Goal: Information Seeking & Learning: Check status

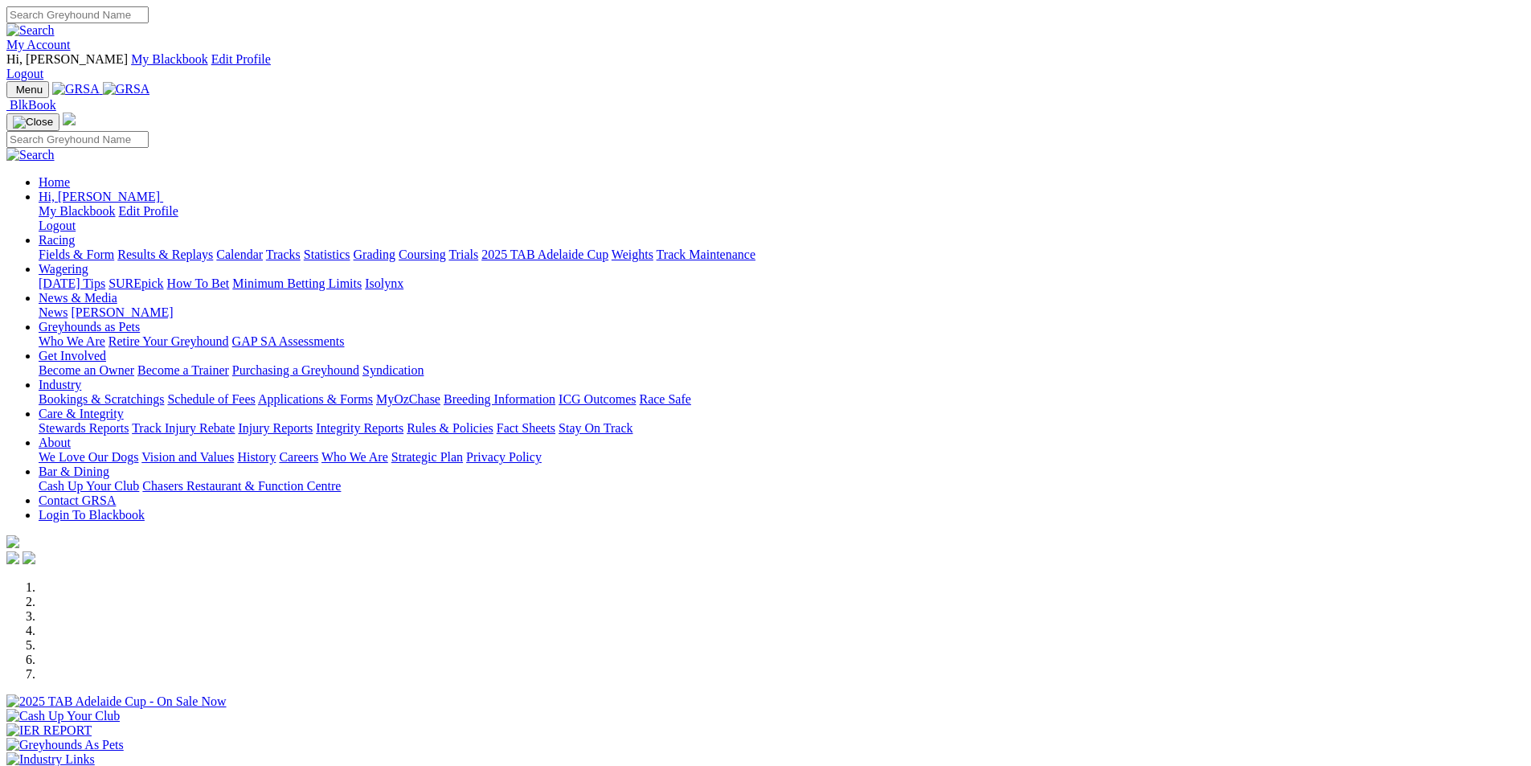
click at [213, 247] on link "Results & Replays" at bounding box center [165, 254] width 96 height 14
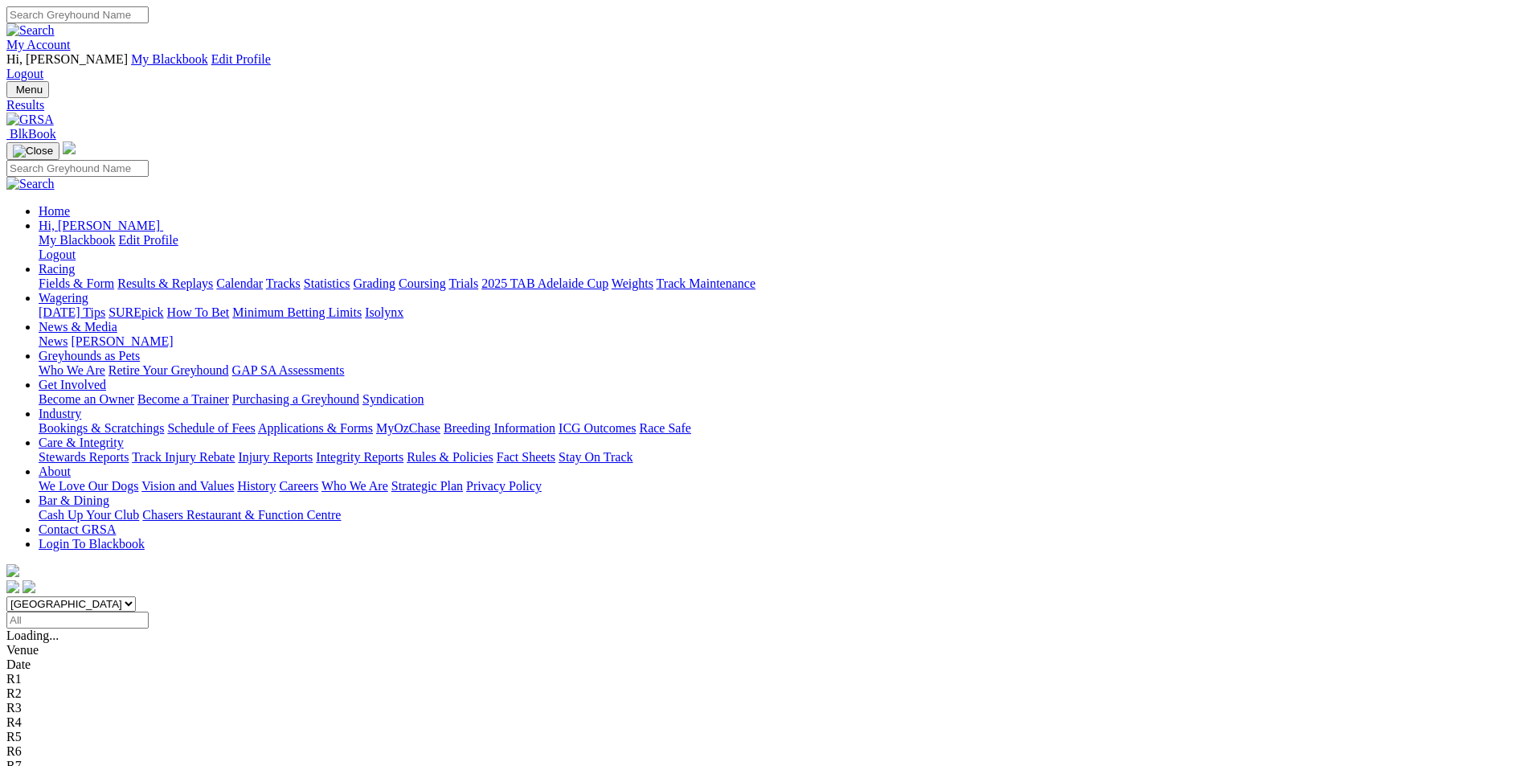
click at [60, 758] on span "4 8 7 5" at bounding box center [42, 765] width 35 height 14
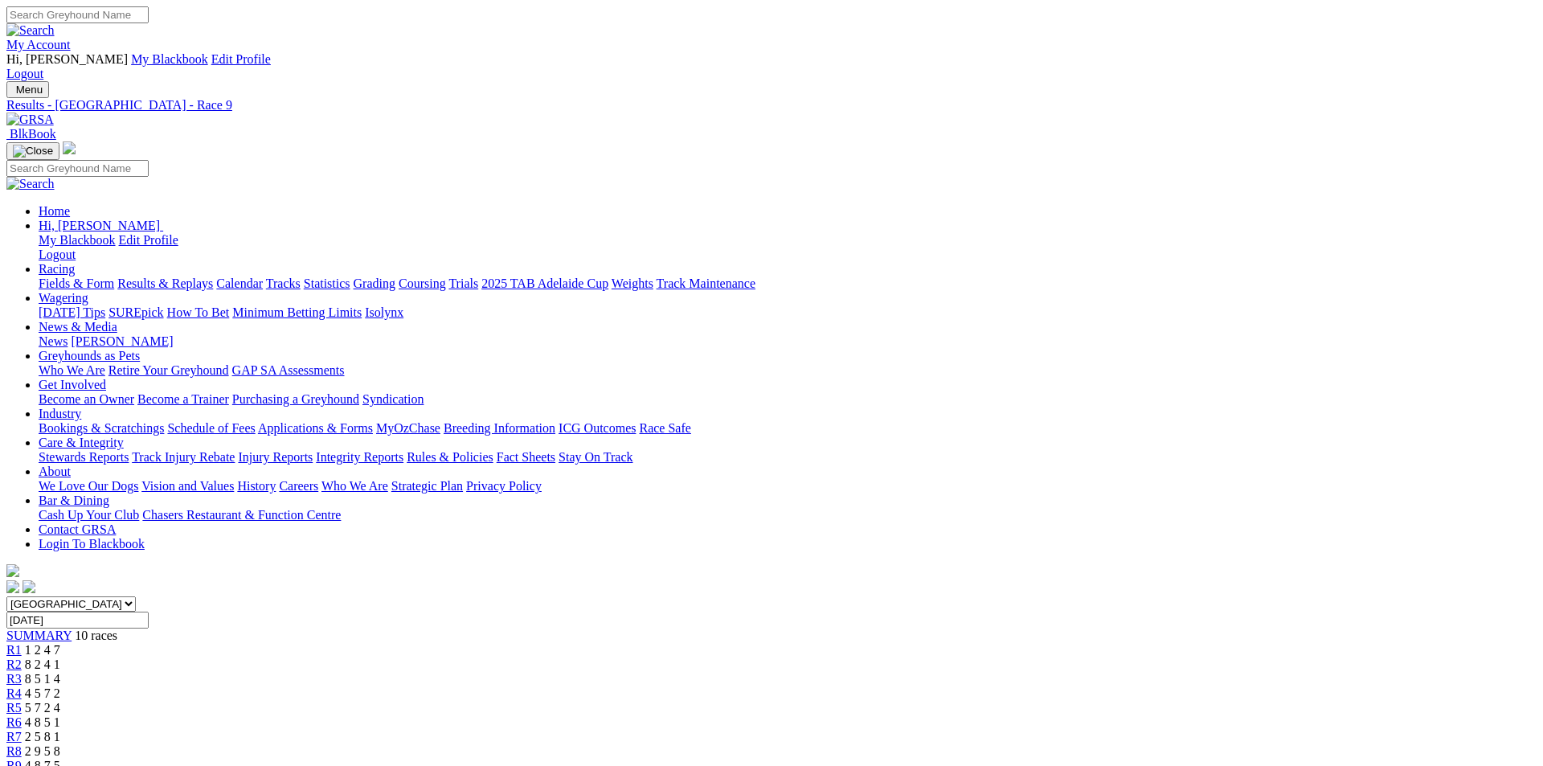
click at [60, 744] on span "2 9 5 8" at bounding box center [42, 751] width 35 height 14
click at [60, 730] on span "2 5 8 1" at bounding box center [42, 737] width 35 height 14
click at [60, 715] on span "4 8 5 1" at bounding box center [42, 722] width 35 height 14
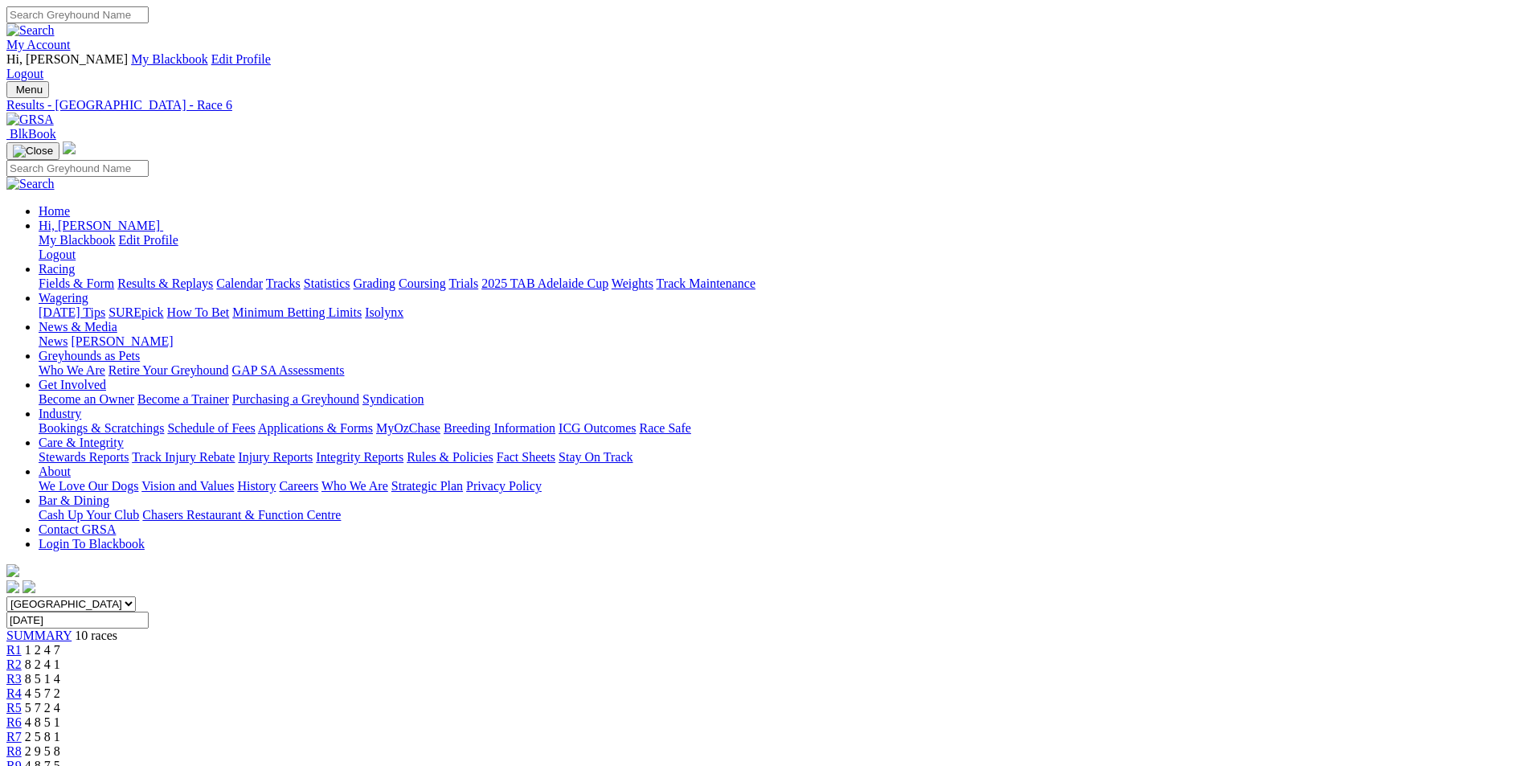
click at [60, 701] on span "5 7 2 4" at bounding box center [42, 708] width 35 height 14
click at [60, 686] on span "4 5 7 2" at bounding box center [42, 693] width 35 height 14
click at [60, 672] on span "8 5 1 4" at bounding box center [42, 679] width 35 height 14
click at [60, 657] on span "8 2 4 1" at bounding box center [42, 664] width 35 height 14
click at [60, 643] on span "1 2 4 7" at bounding box center [42, 650] width 35 height 14
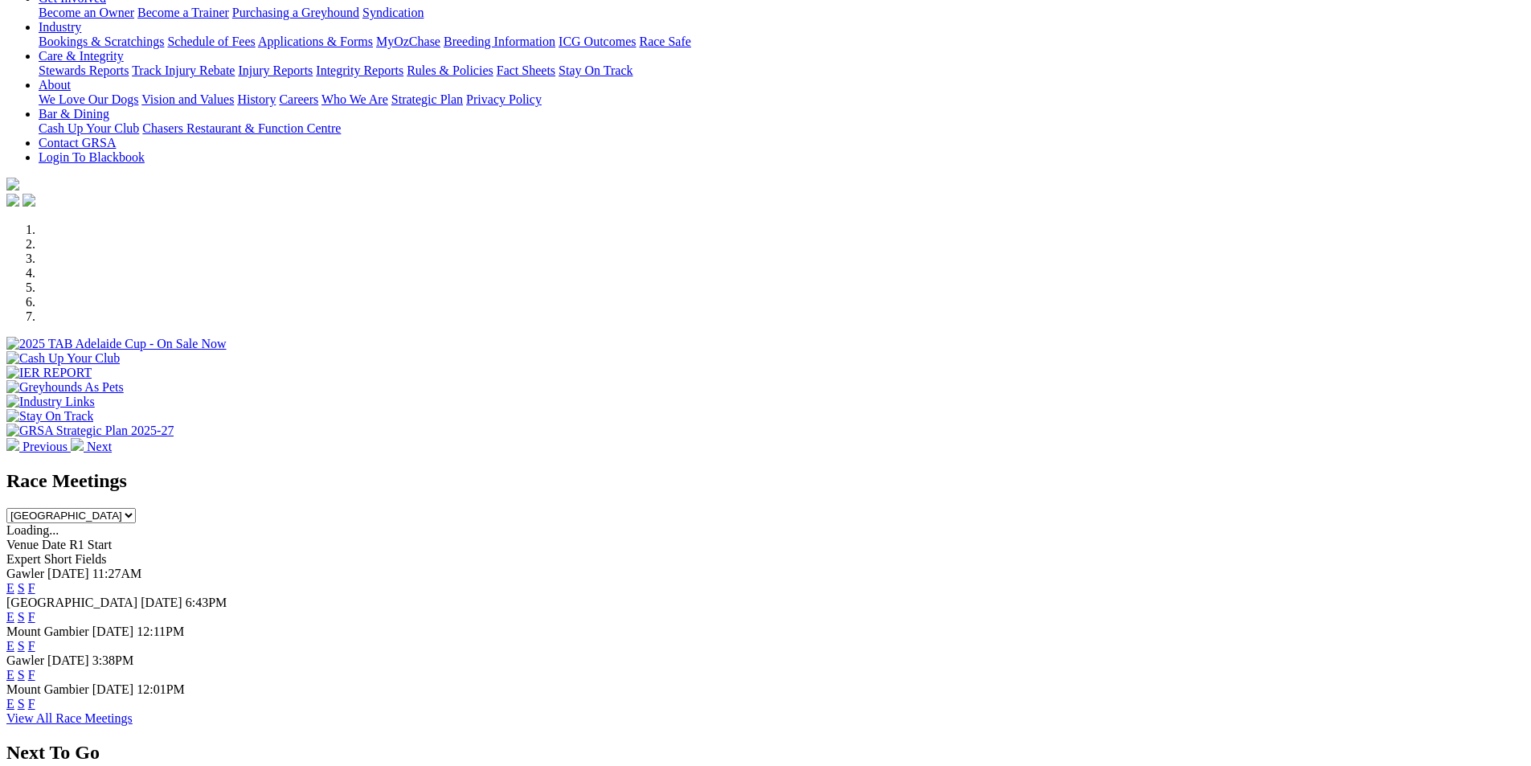
scroll to position [362, 0]
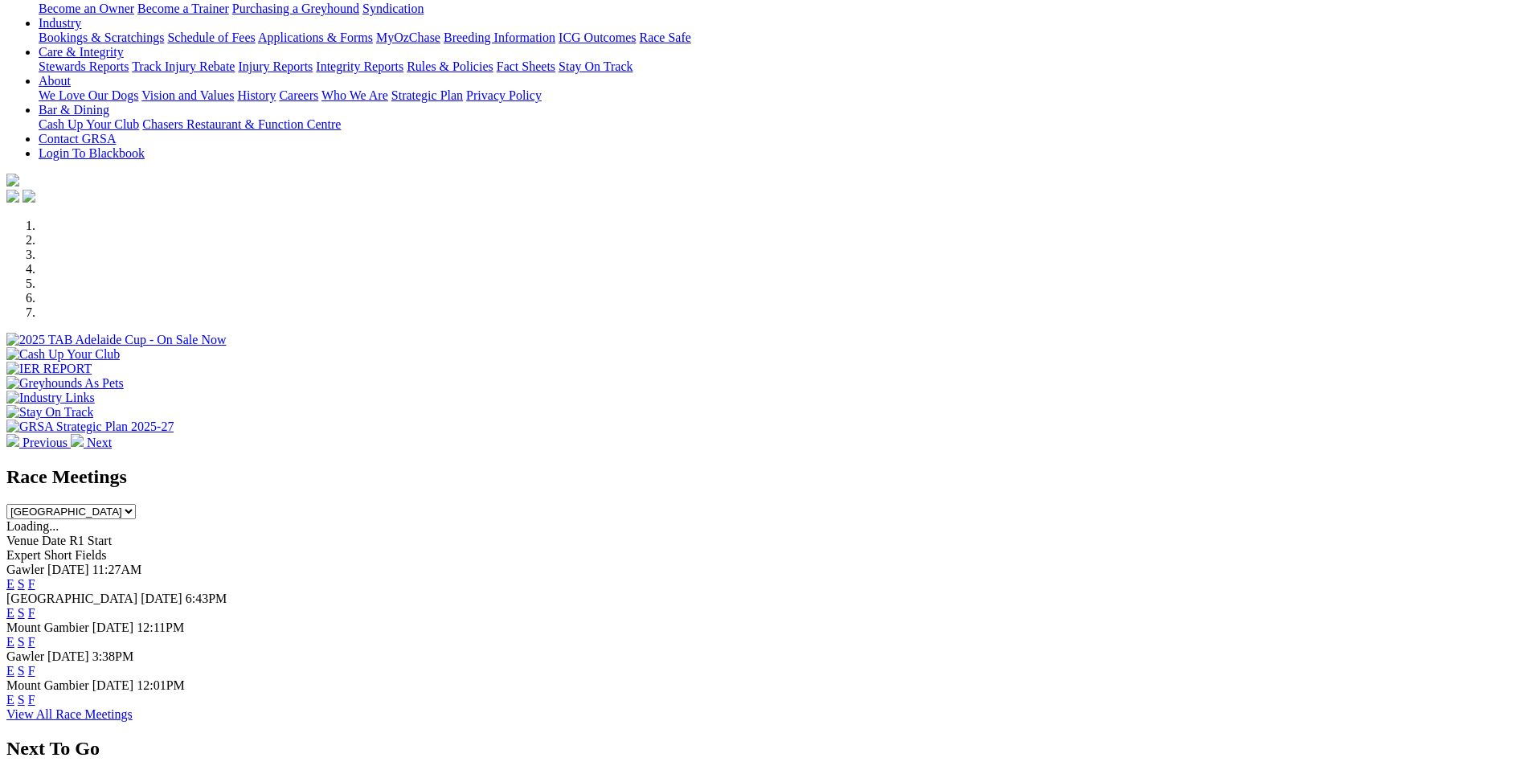
click at [35, 577] on link "F" at bounding box center [31, 584] width 7 height 14
